Goal: Task Accomplishment & Management: Complete application form

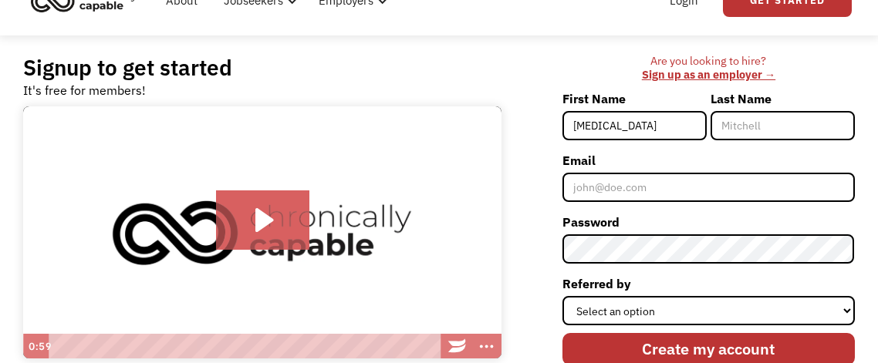
type input "Logen"
click at [760, 119] on input "Last Name" at bounding box center [782, 125] width 144 height 29
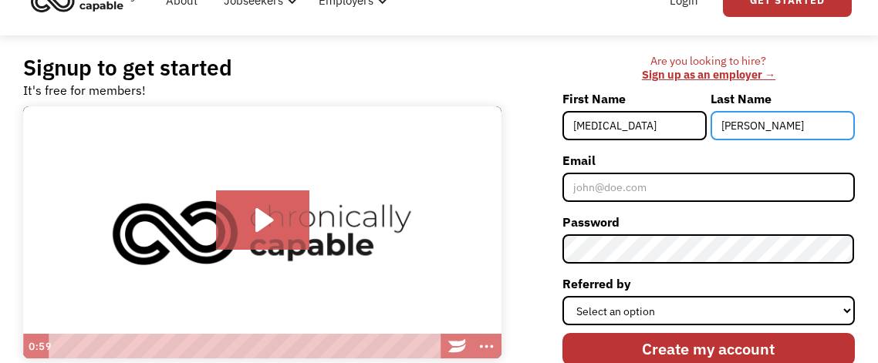
type input "Fogal"
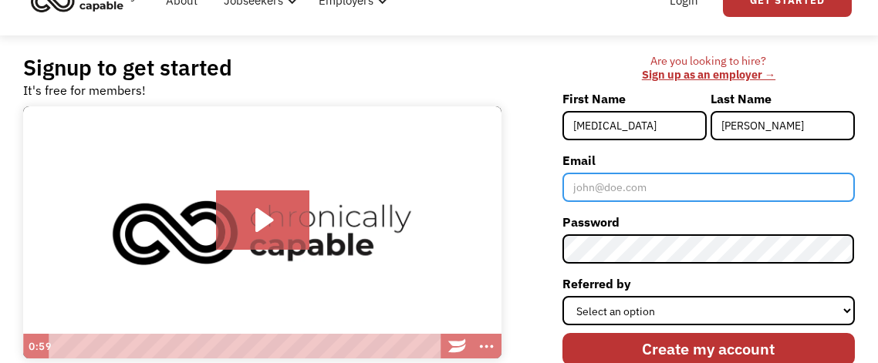
click at [644, 180] on input "Email" at bounding box center [708, 187] width 292 height 29
type input "lfogal7@gmail.com"
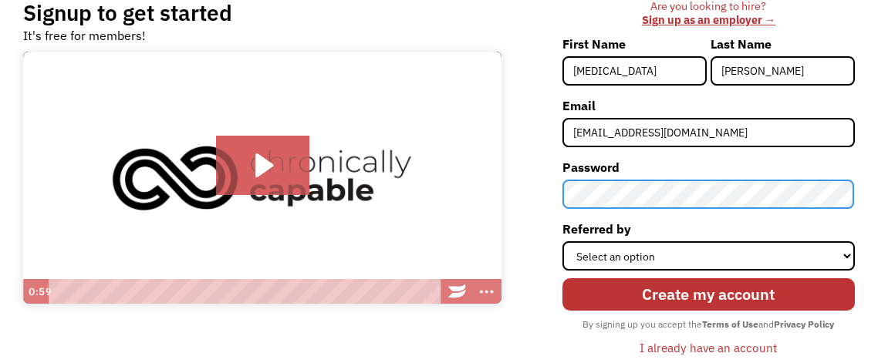
scroll to position [128, 0]
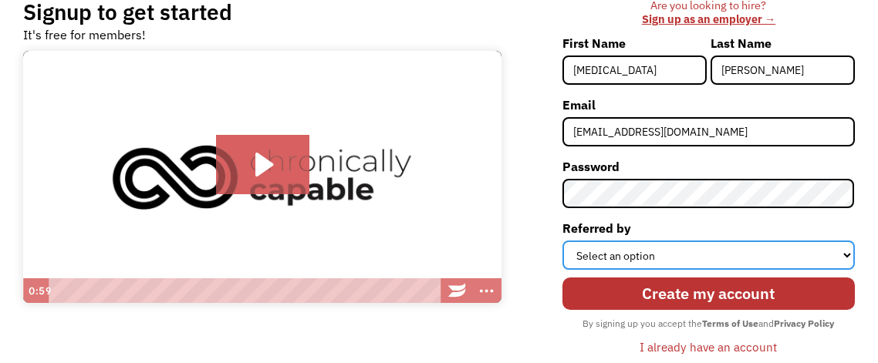
click at [654, 251] on select "Select an option Instagram Facebook Twitter Search Engine News Article Word of …" at bounding box center [708, 255] width 292 height 29
select select "Other"
click at [563, 241] on select "Select an option Instagram Facebook Twitter Search Engine News Article Word of …" at bounding box center [708, 255] width 292 height 29
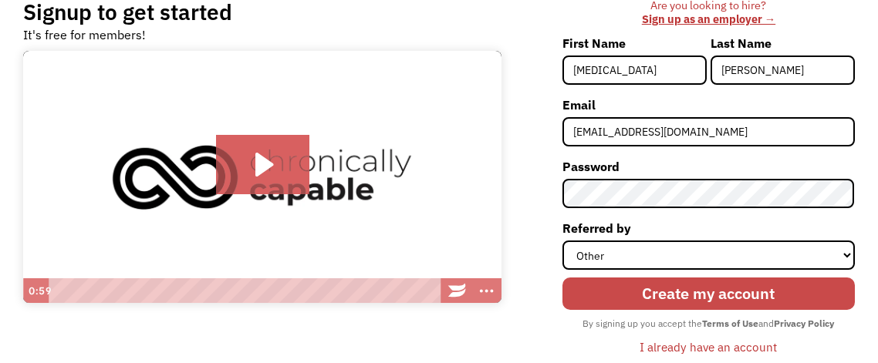
click at [707, 298] on input "Create my account" at bounding box center [708, 294] width 292 height 33
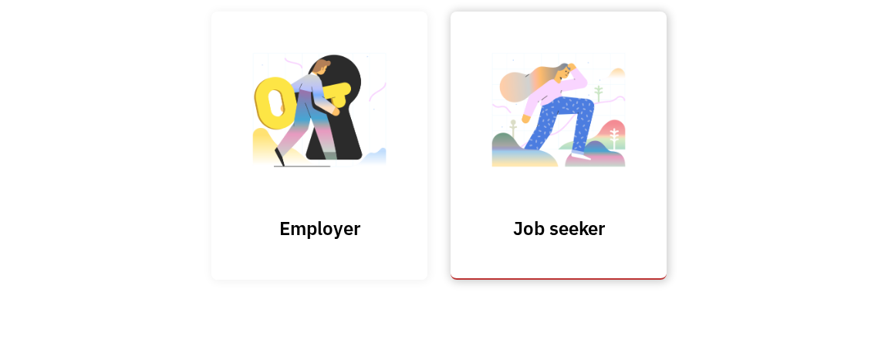
click at [558, 173] on img at bounding box center [558, 117] width 154 height 150
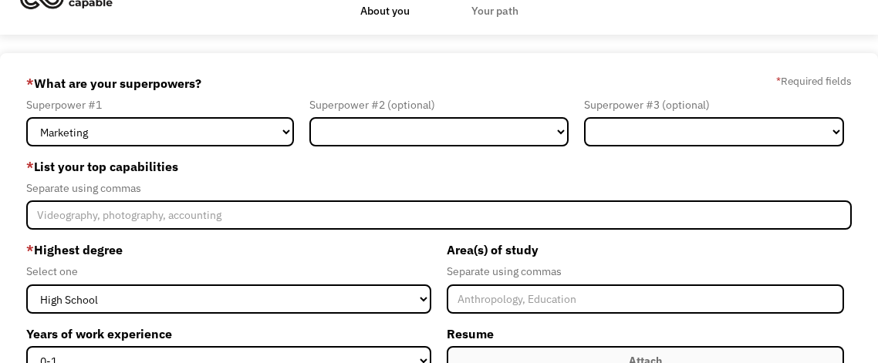
scroll to position [52, 0]
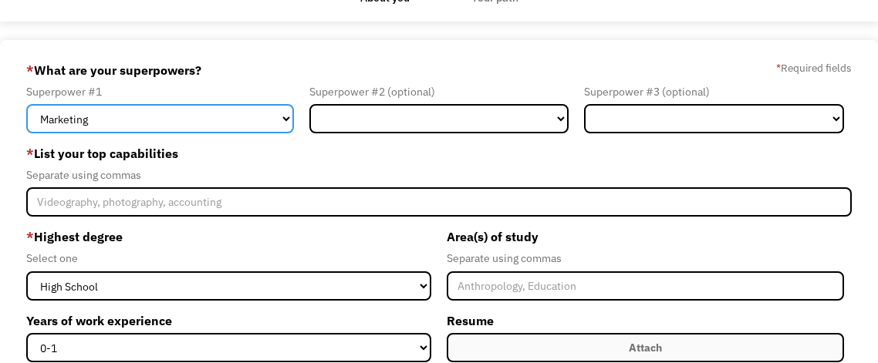
click at [231, 120] on select "Marketing Human Resources Finance Technology Operations Sales Industrial & Manu…" at bounding box center [160, 118] width 268 height 29
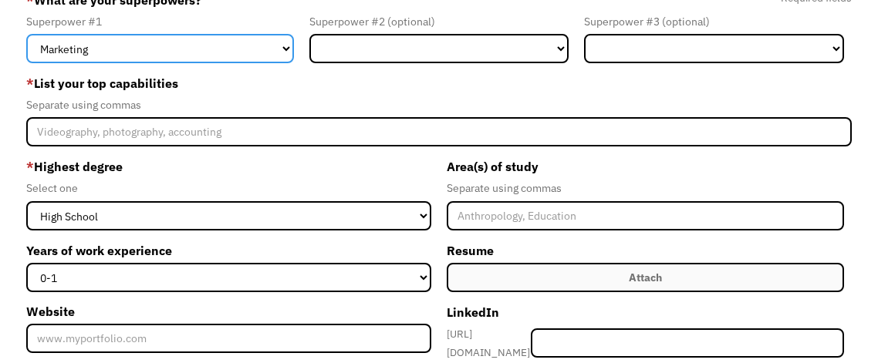
scroll to position [125, 0]
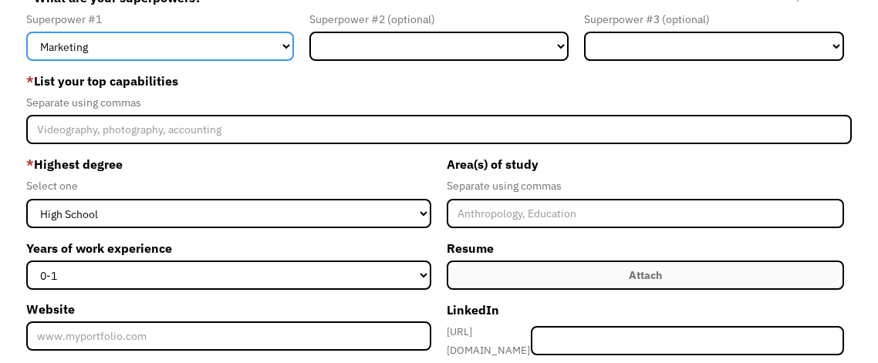
click at [217, 42] on select "Marketing Human Resources Finance Technology Operations Sales Industrial & Manu…" at bounding box center [160, 46] width 268 height 29
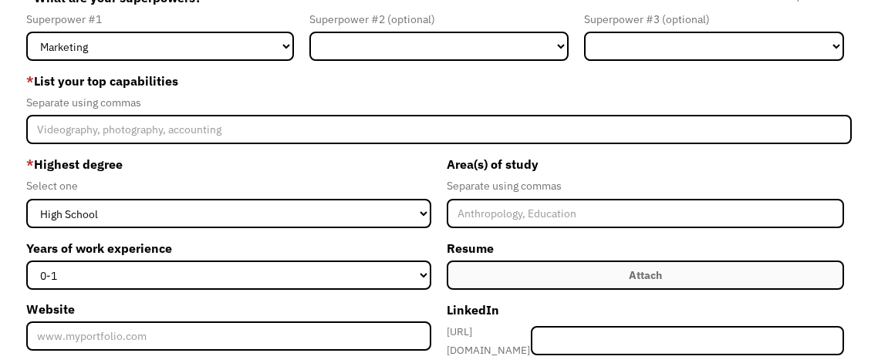
click at [485, 99] on div "Separate using commas" at bounding box center [438, 102] width 825 height 19
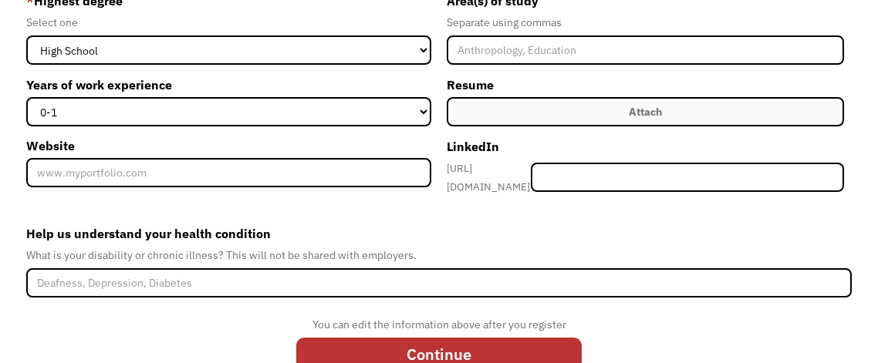
scroll to position [0, 0]
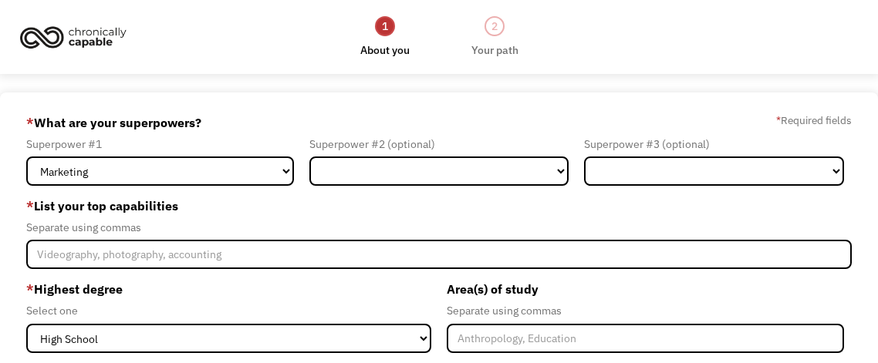
click at [84, 35] on img at bounding box center [73, 37] width 116 height 34
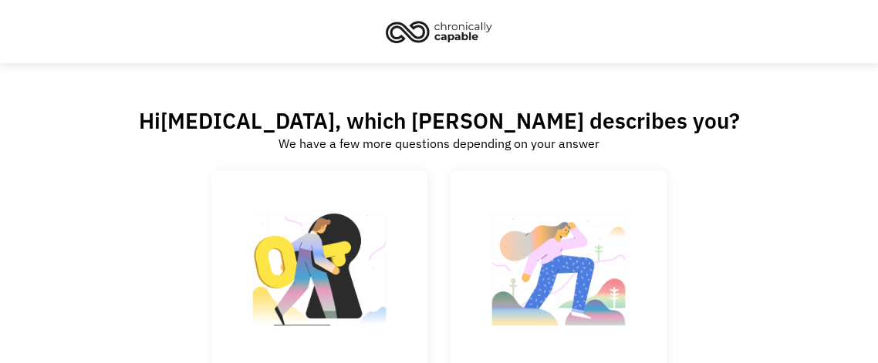
click at [426, 32] on img at bounding box center [439, 32] width 116 height 34
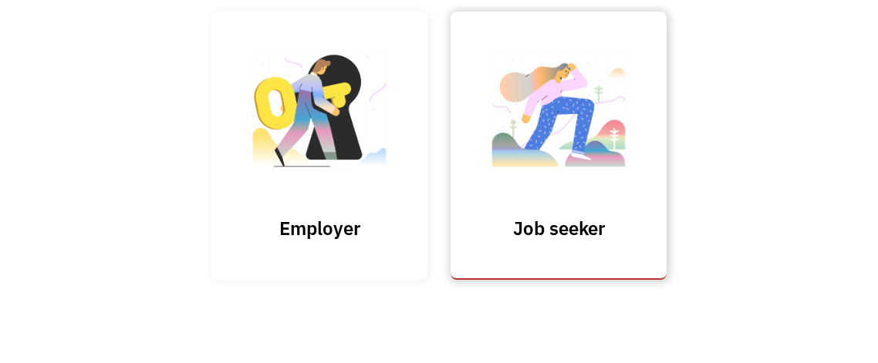
click at [590, 157] on img at bounding box center [558, 117] width 154 height 150
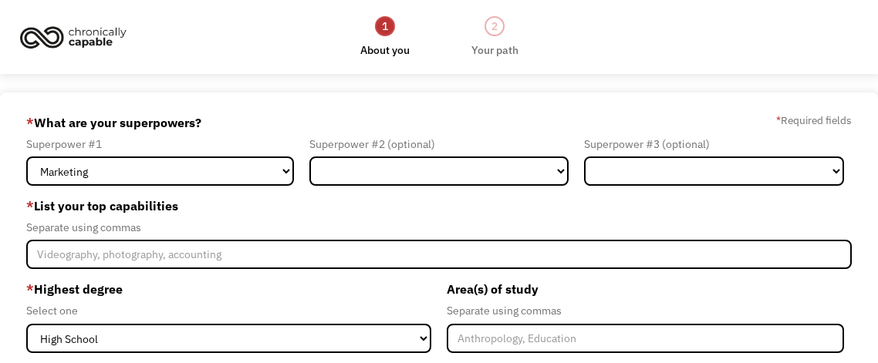
select select "Other"
click at [26, 157] on select "Marketing Human Resources Finance Technology Operations Sales Industrial & Manu…" at bounding box center [160, 171] width 268 height 29
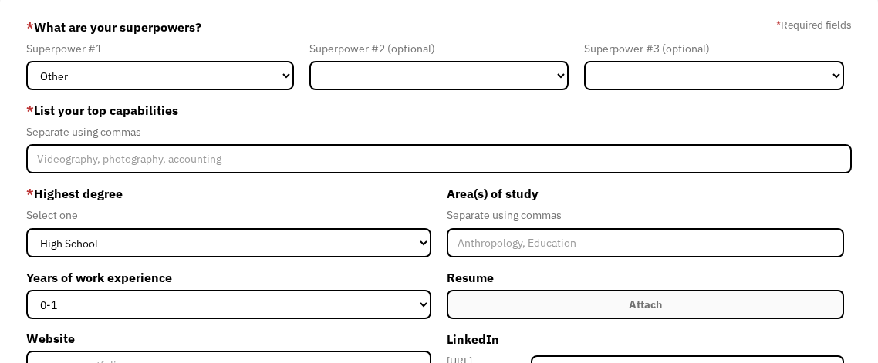
scroll to position [116, 0]
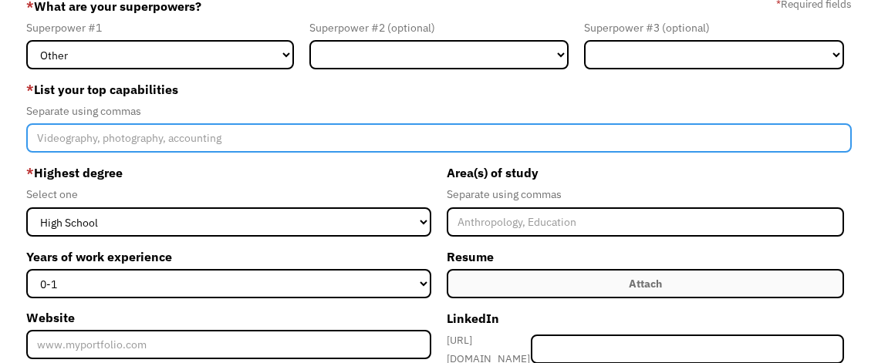
click at [245, 143] on input "Member-Create-Step1" at bounding box center [438, 137] width 825 height 29
type input "critical thinking, writing, chat support"
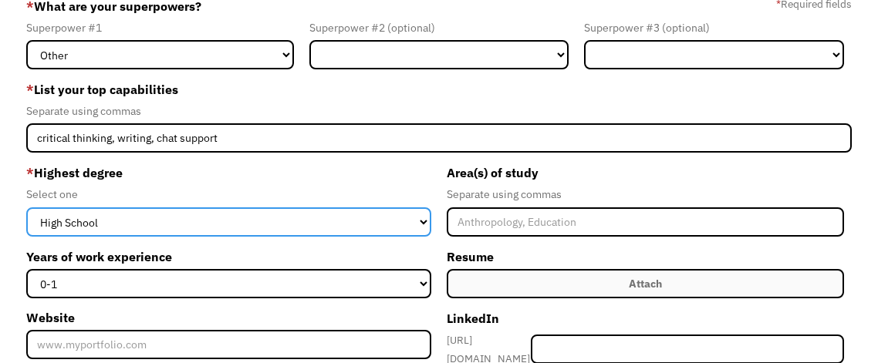
click at [245, 214] on select "High School Associates Bachelors Master's PhD" at bounding box center [228, 221] width 405 height 29
select select "masters"
click at [26, 207] on select "High School Associates Bachelors Master's PhD" at bounding box center [228, 221] width 405 height 29
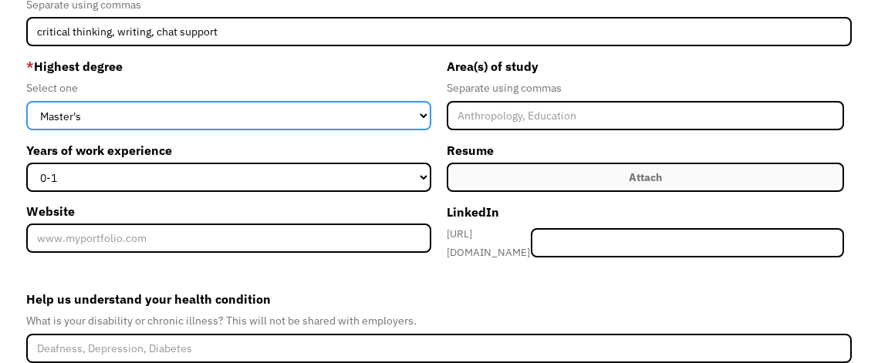
scroll to position [224, 0]
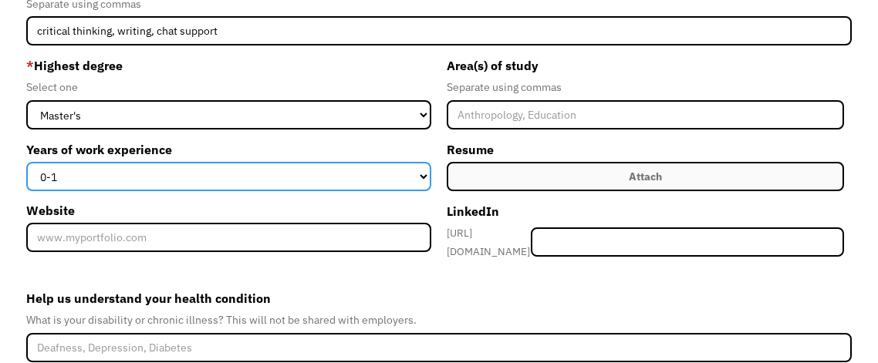
click at [388, 179] on select "0-1 2-4 5-10 11-15 15+" at bounding box center [228, 176] width 405 height 29
select select "2-4"
click at [26, 162] on select "0-1 2-4 5-10 11-15 15+" at bounding box center [228, 176] width 405 height 29
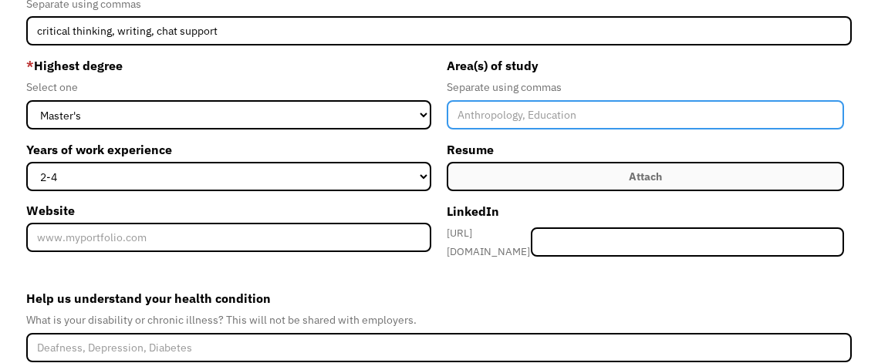
click at [505, 122] on input "Member-Create-Step1" at bounding box center [645, 114] width 397 height 29
type input "P"
type input "m"
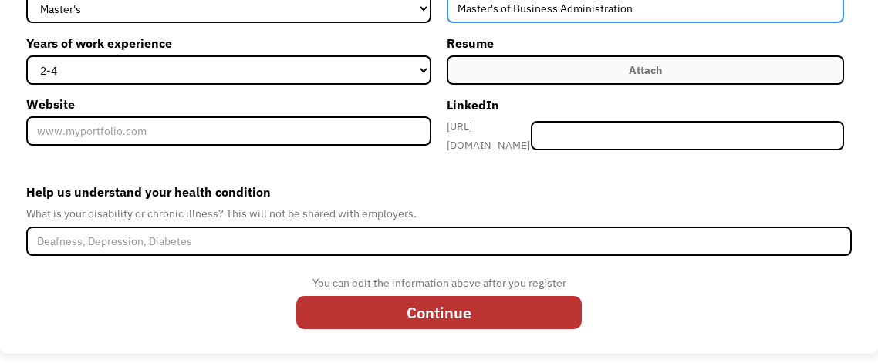
scroll to position [331, 0]
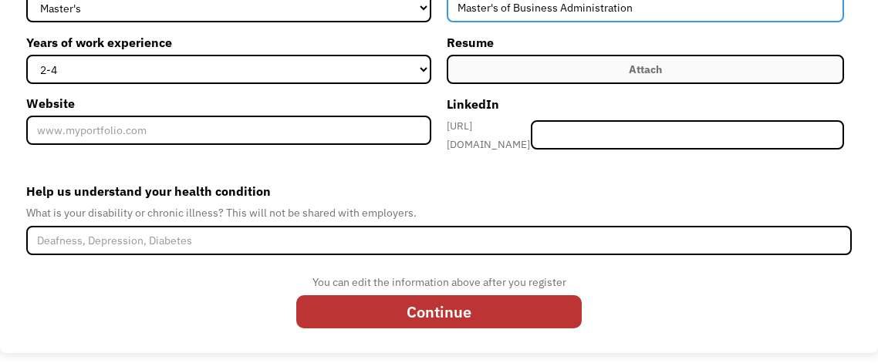
type input "Master's of Business Administration"
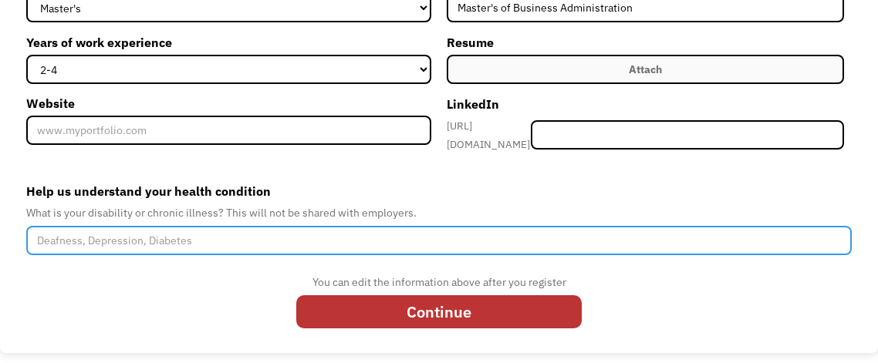
click at [203, 226] on input "Help us understand your health condition" at bounding box center [438, 240] width 825 height 29
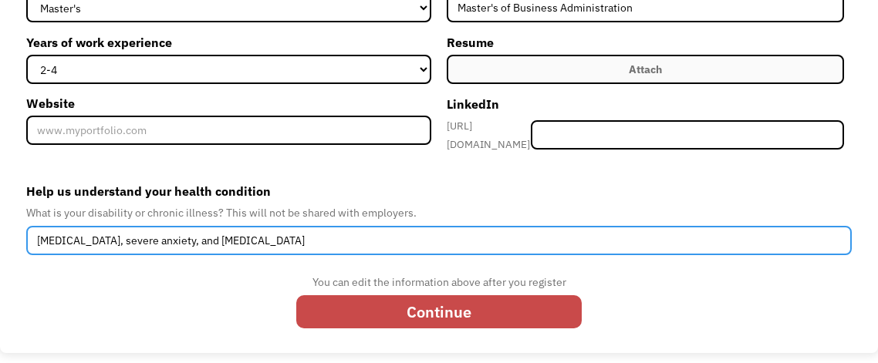
type input "schizophrenia, severe anxiety, and depression"
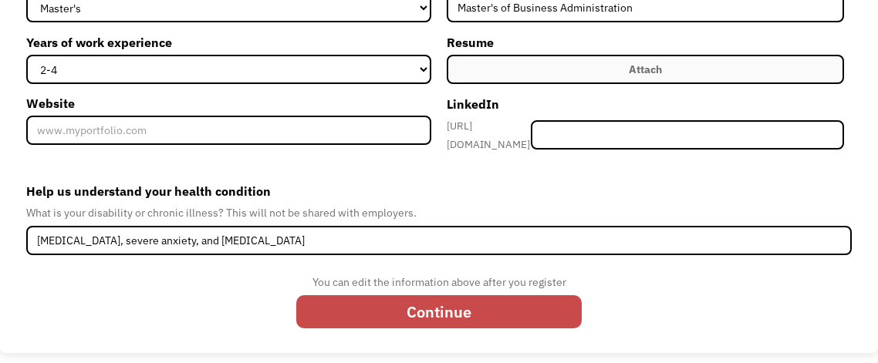
click at [460, 305] on input "Continue" at bounding box center [438, 311] width 285 height 33
type input "Please wait..."
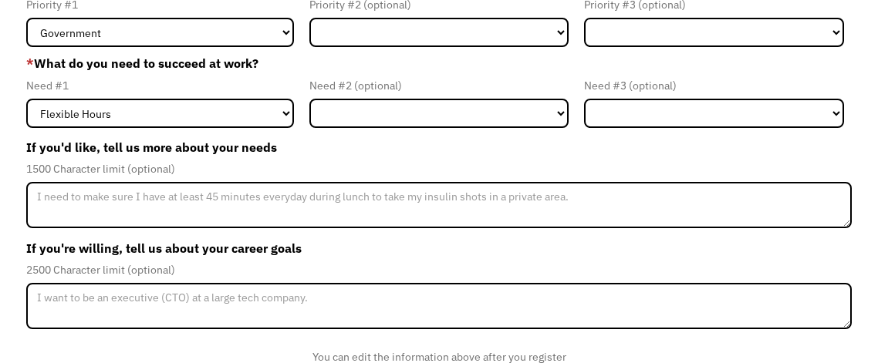
scroll to position [264, 0]
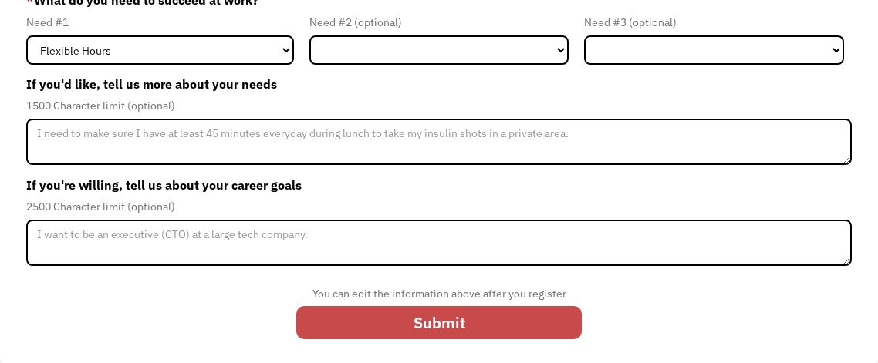
click at [448, 322] on input "Submit" at bounding box center [438, 322] width 285 height 33
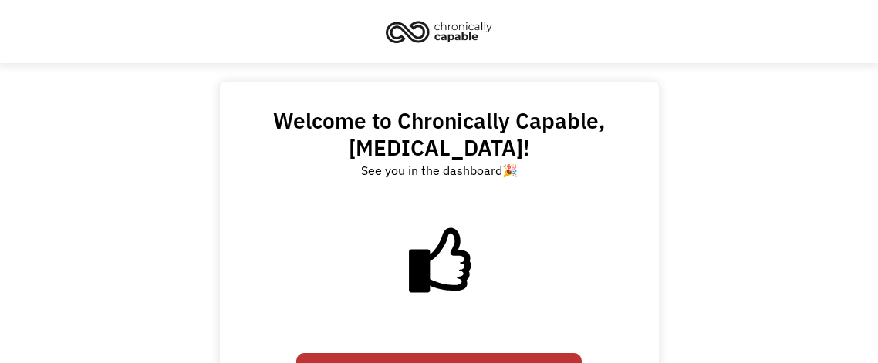
scroll to position [42, 0]
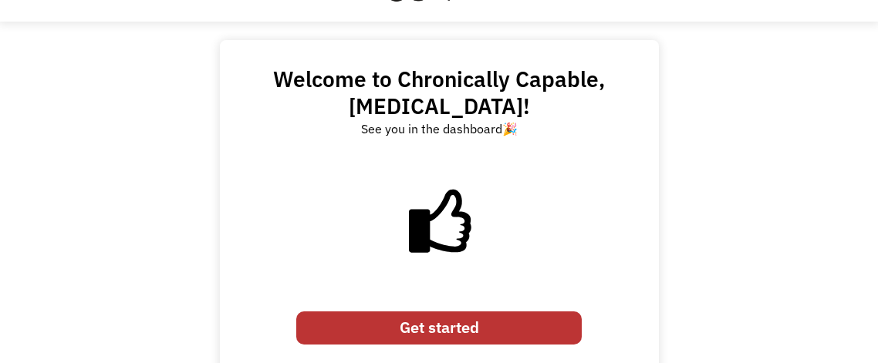
click at [435, 312] on link "Get started" at bounding box center [438, 328] width 285 height 33
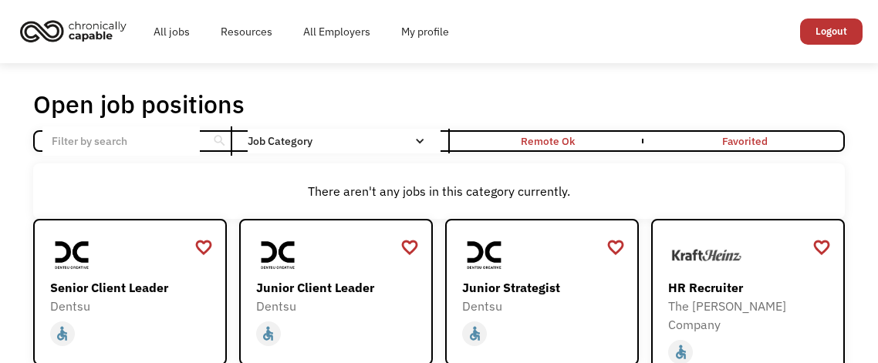
click at [147, 134] on input "Email Form" at bounding box center [120, 140] width 157 height 29
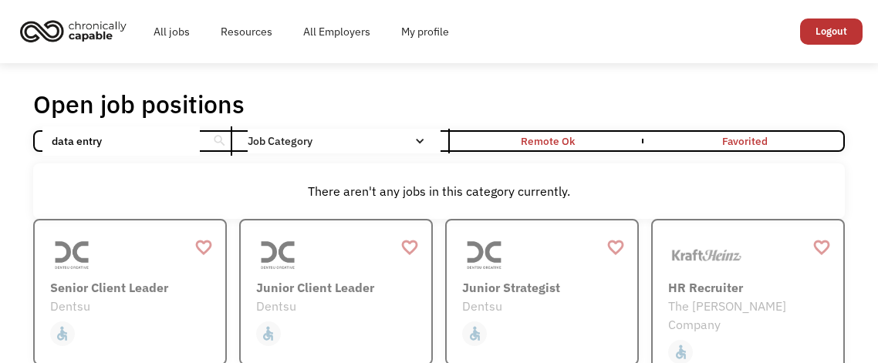
type input "data entry"
click input "Email Form" at bounding box center [0, 0] width 0 height 0
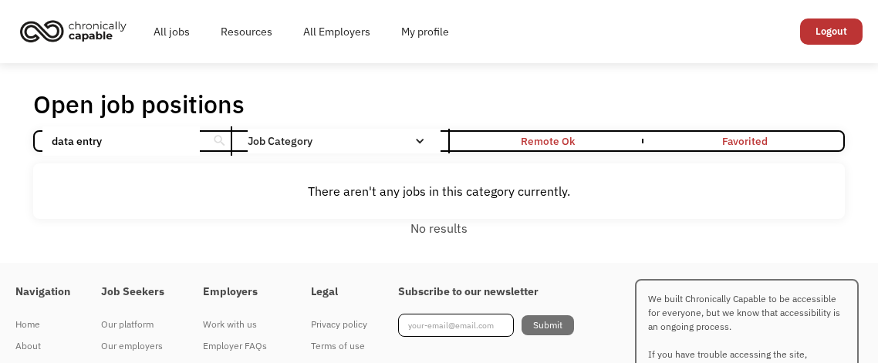
click at [129, 140] on input "data entry" at bounding box center [120, 140] width 157 height 29
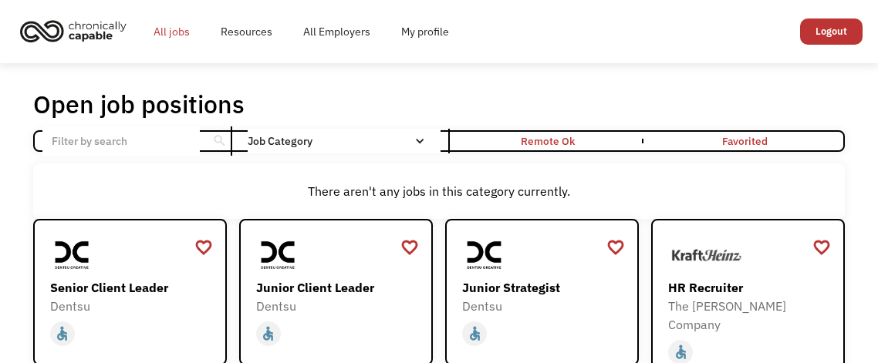
click at [183, 29] on link "All jobs" at bounding box center [171, 31] width 67 height 49
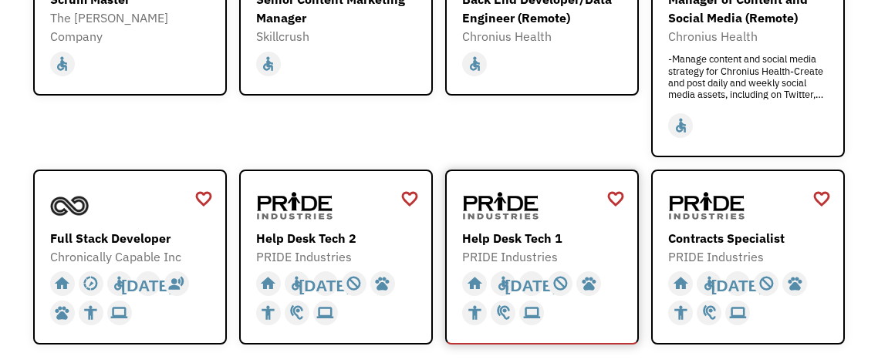
scroll to position [465, 0]
click at [524, 229] on div "Help Desk Tech 1" at bounding box center [544, 238] width 164 height 19
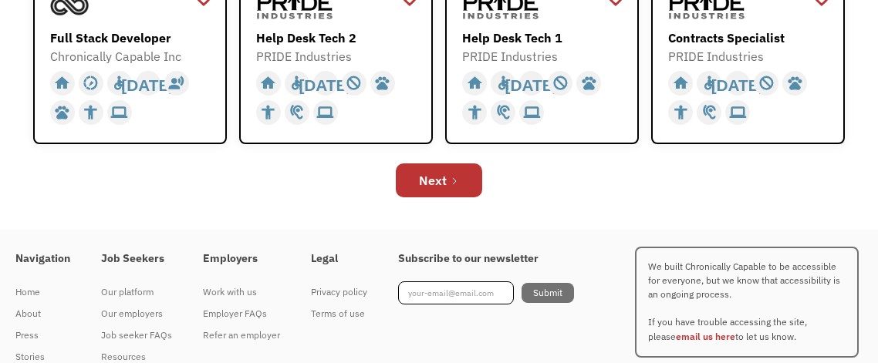
scroll to position [676, 0]
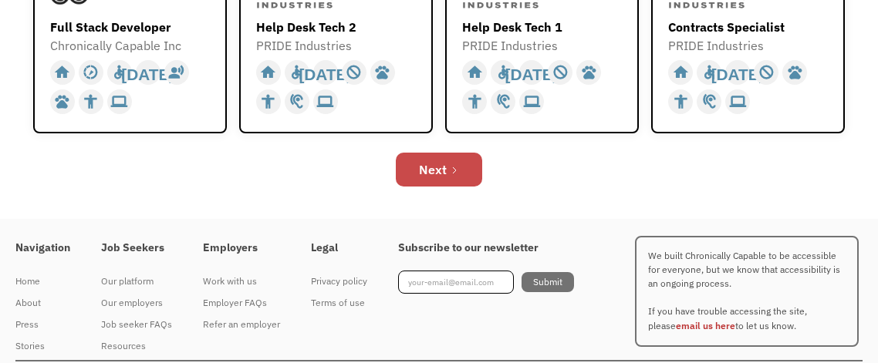
click at [448, 153] on link "Next" at bounding box center [439, 170] width 86 height 34
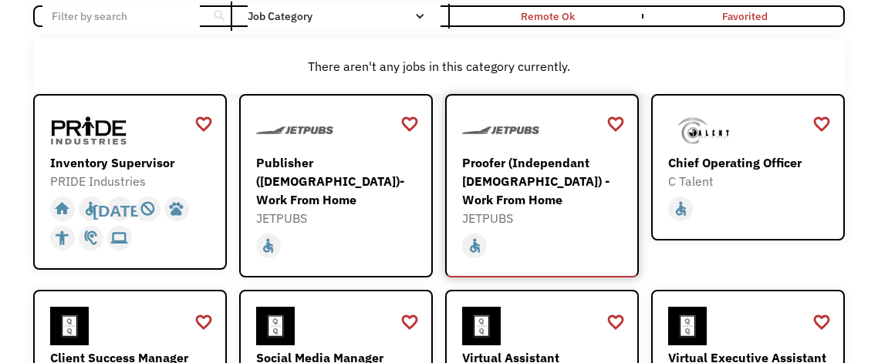
click at [545, 201] on div "Proofer (Independant [DEMOGRAPHIC_DATA]) - Work From Home" at bounding box center [544, 181] width 164 height 56
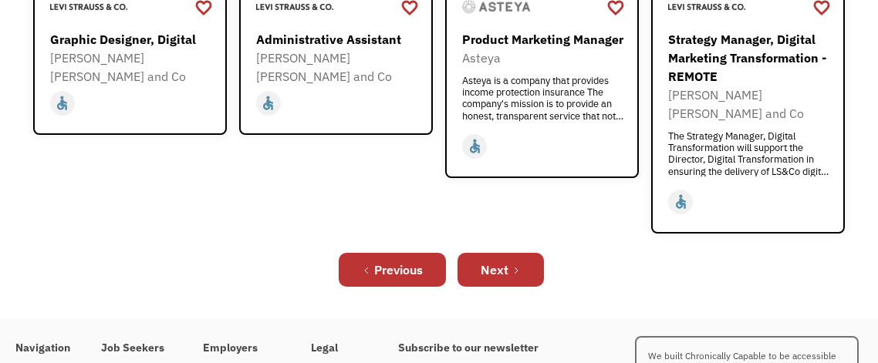
scroll to position [685, 0]
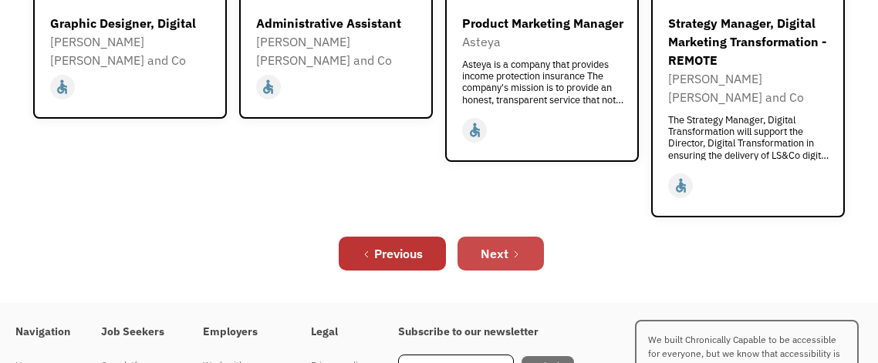
click at [492, 245] on div "Next" at bounding box center [495, 254] width 28 height 19
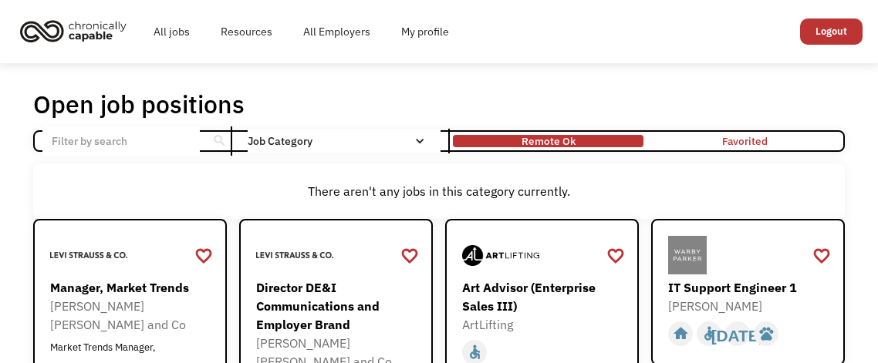
click at [545, 133] on div "Remote Ok" at bounding box center [548, 141] width 54 height 19
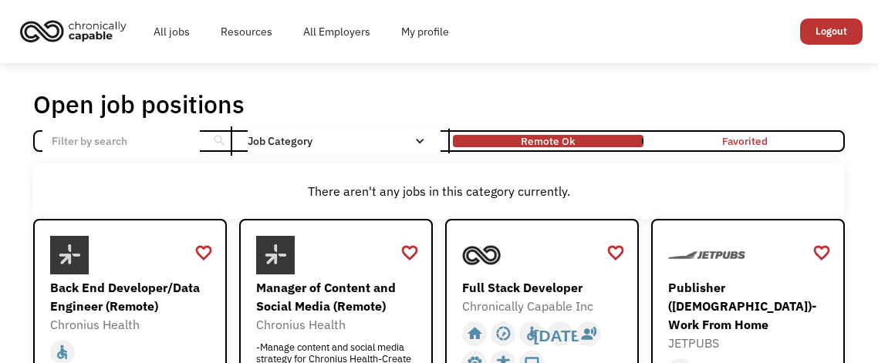
click at [108, 145] on input "Email Form" at bounding box center [120, 140] width 157 height 29
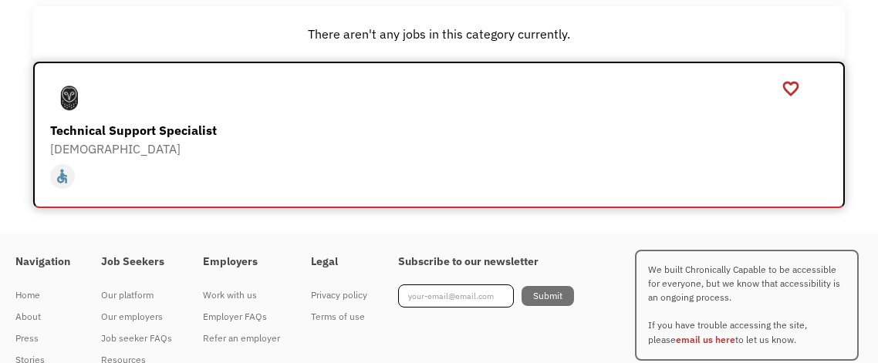
scroll to position [165, 0]
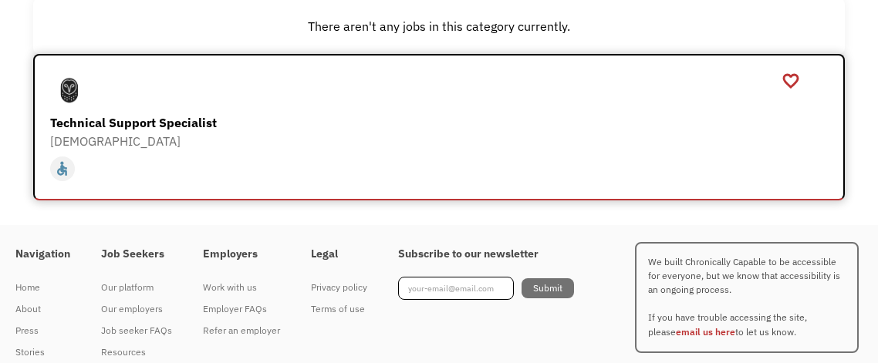
type input "chat"
click at [133, 135] on div "Samsara" at bounding box center [441, 141] width 782 height 19
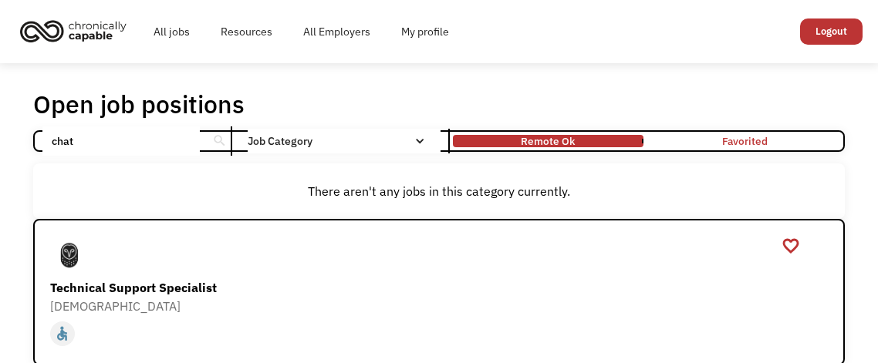
click at [85, 33] on img "home" at bounding box center [73, 31] width 116 height 34
